Goal: Information Seeking & Learning: Learn about a topic

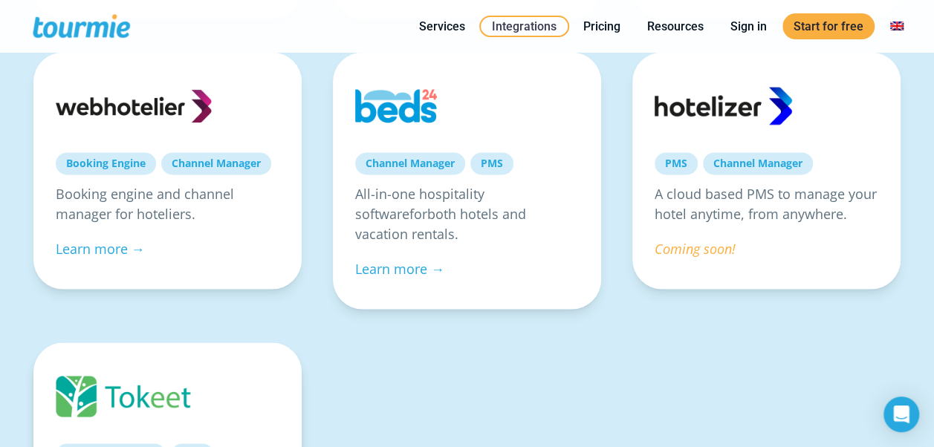
scroll to position [992, 0]
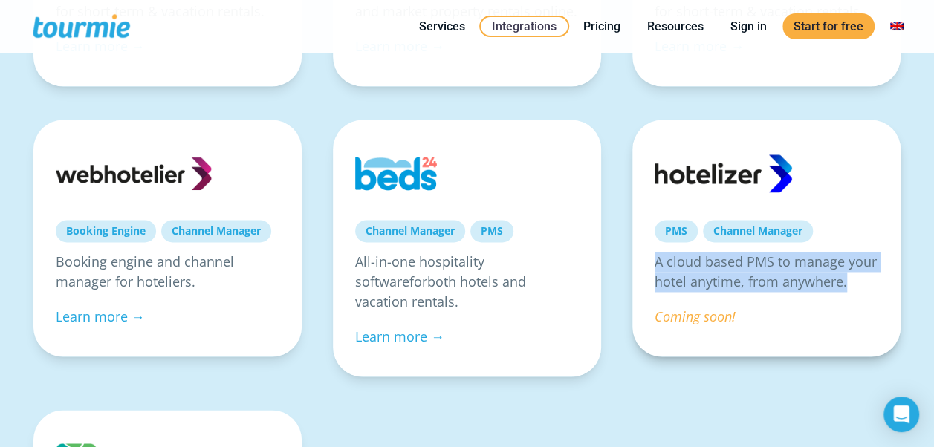
drag, startPoint x: 653, startPoint y: 263, endPoint x: 871, endPoint y: 279, distance: 218.2
click at [871, 279] on div "PMS Channel Manager A cloud based PMS to manage your hotel anytime, from anywhe…" at bounding box center [766, 238] width 268 height 237
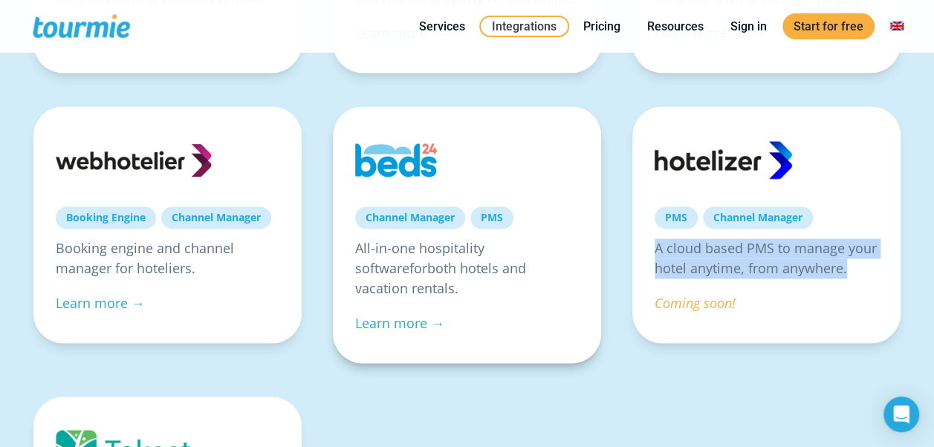
scroll to position [1007, 0]
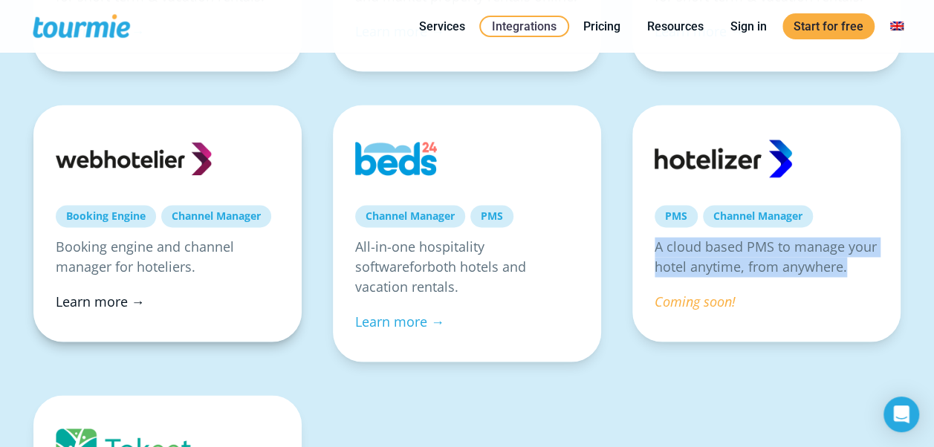
click at [117, 300] on link "Learn more →" at bounding box center [100, 302] width 89 height 18
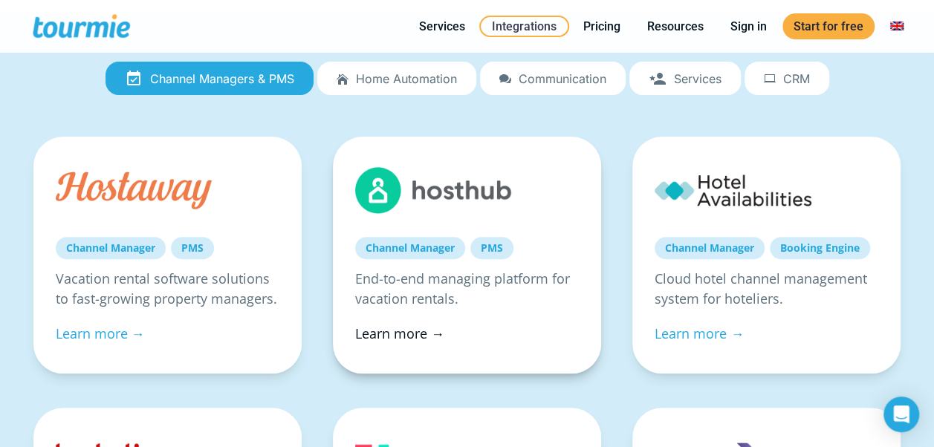
scroll to position [160, 0]
